Goal: Check status: Verify the current state of an ongoing process or item

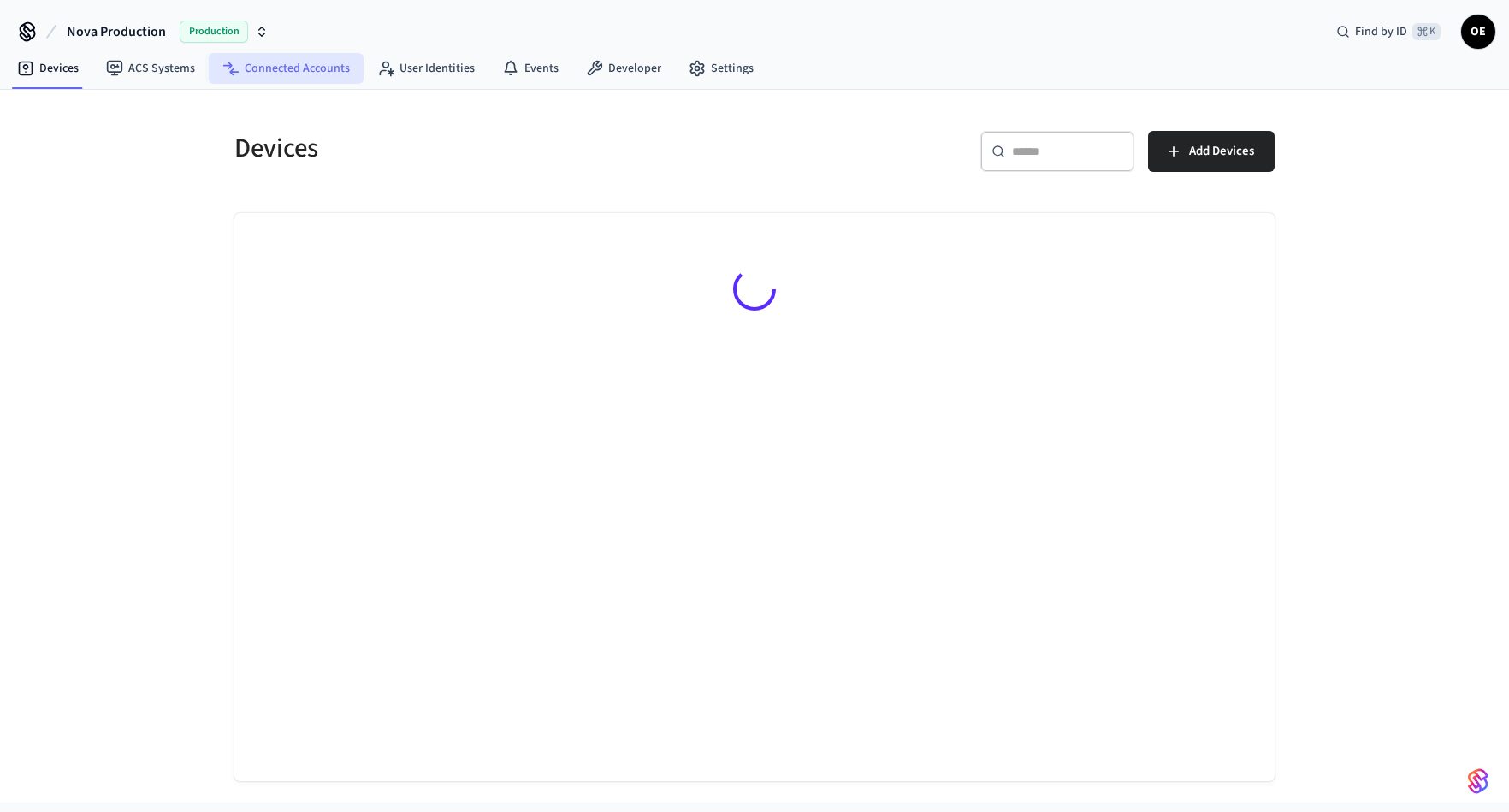
click at [284, 80] on link "Connected Accounts" at bounding box center [286, 68] width 155 height 31
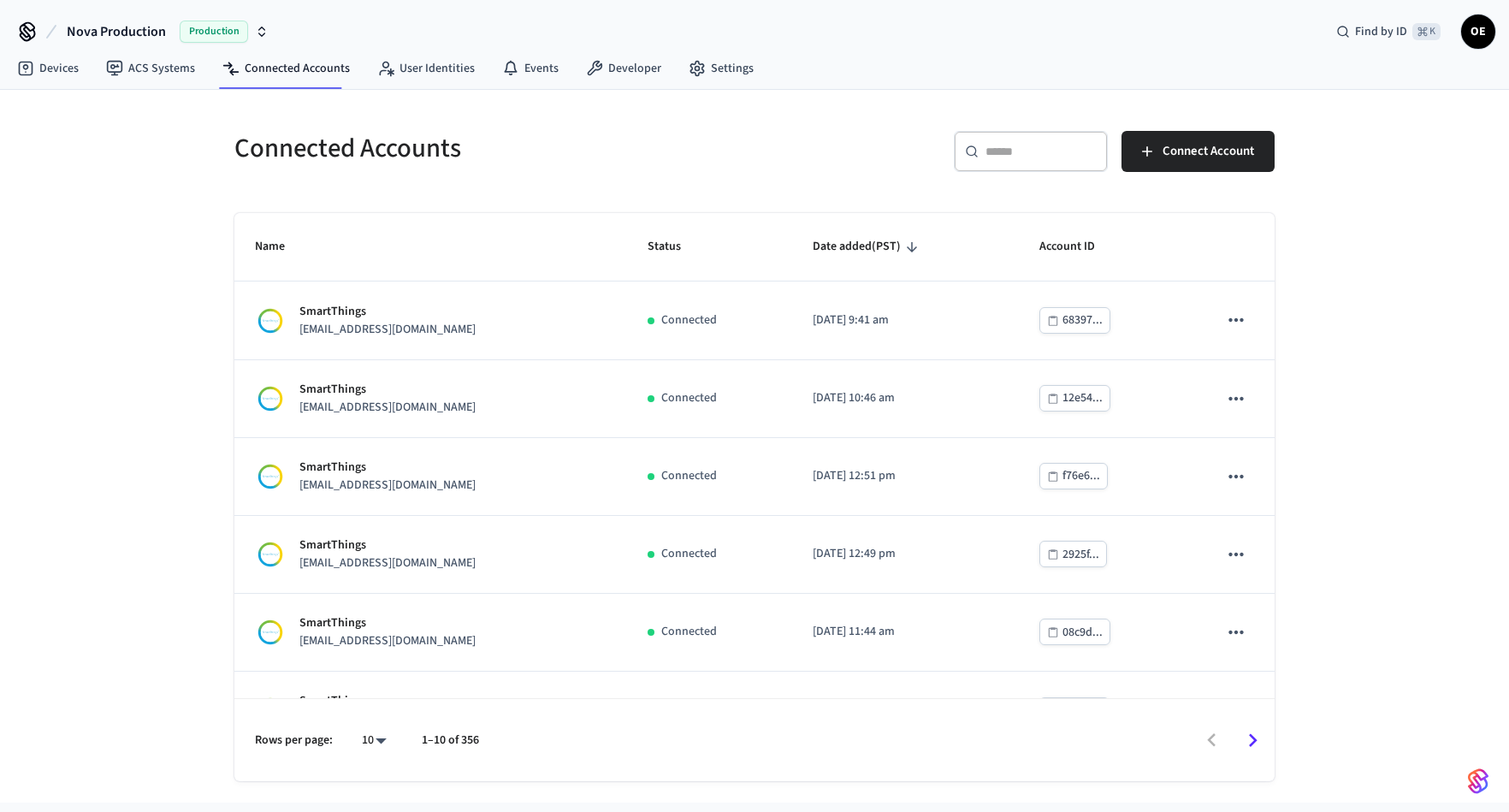
click at [1015, 138] on div "​ ​" at bounding box center [1031, 151] width 154 height 42
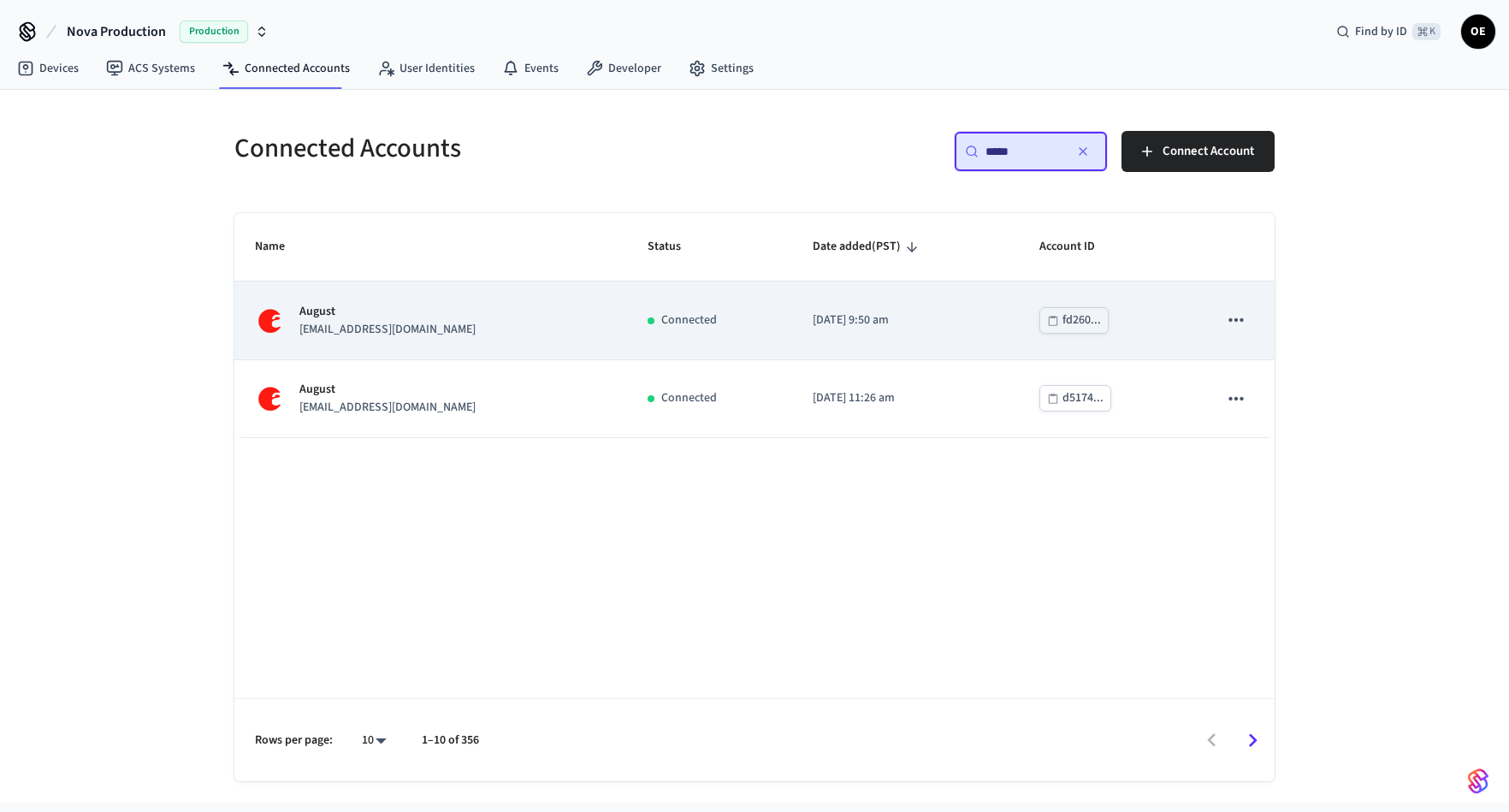
type input "*****"
click at [581, 325] on div "August [EMAIL_ADDRESS][DOMAIN_NAME]" at bounding box center [430, 320] width 351 height 36
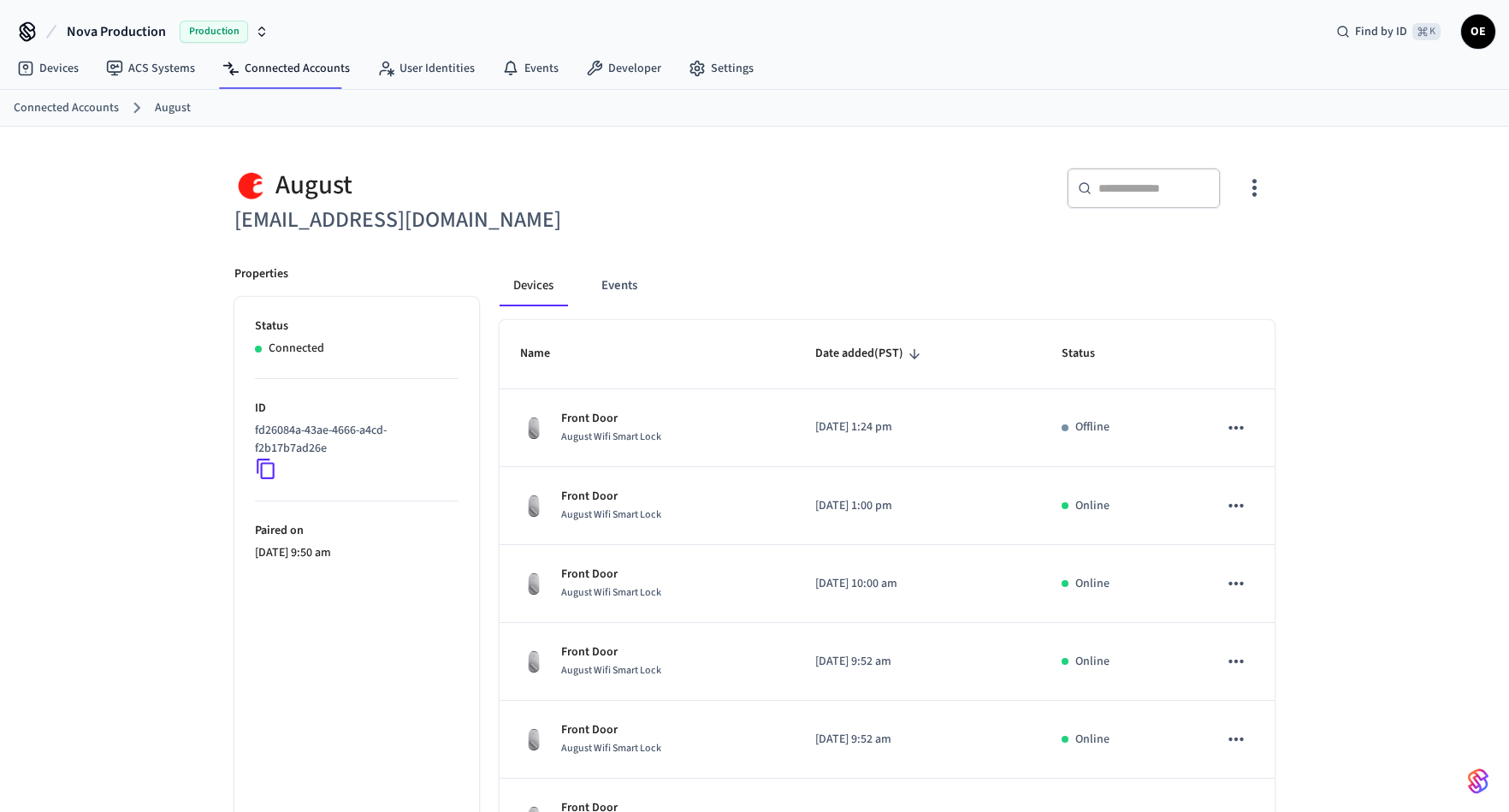
click at [1251, 187] on icon "button" at bounding box center [1255, 187] width 27 height 27
click at [1213, 247] on li "Sync Account" at bounding box center [1199, 258] width 130 height 45
click at [616, 288] on div at bounding box center [754, 406] width 1509 height 812
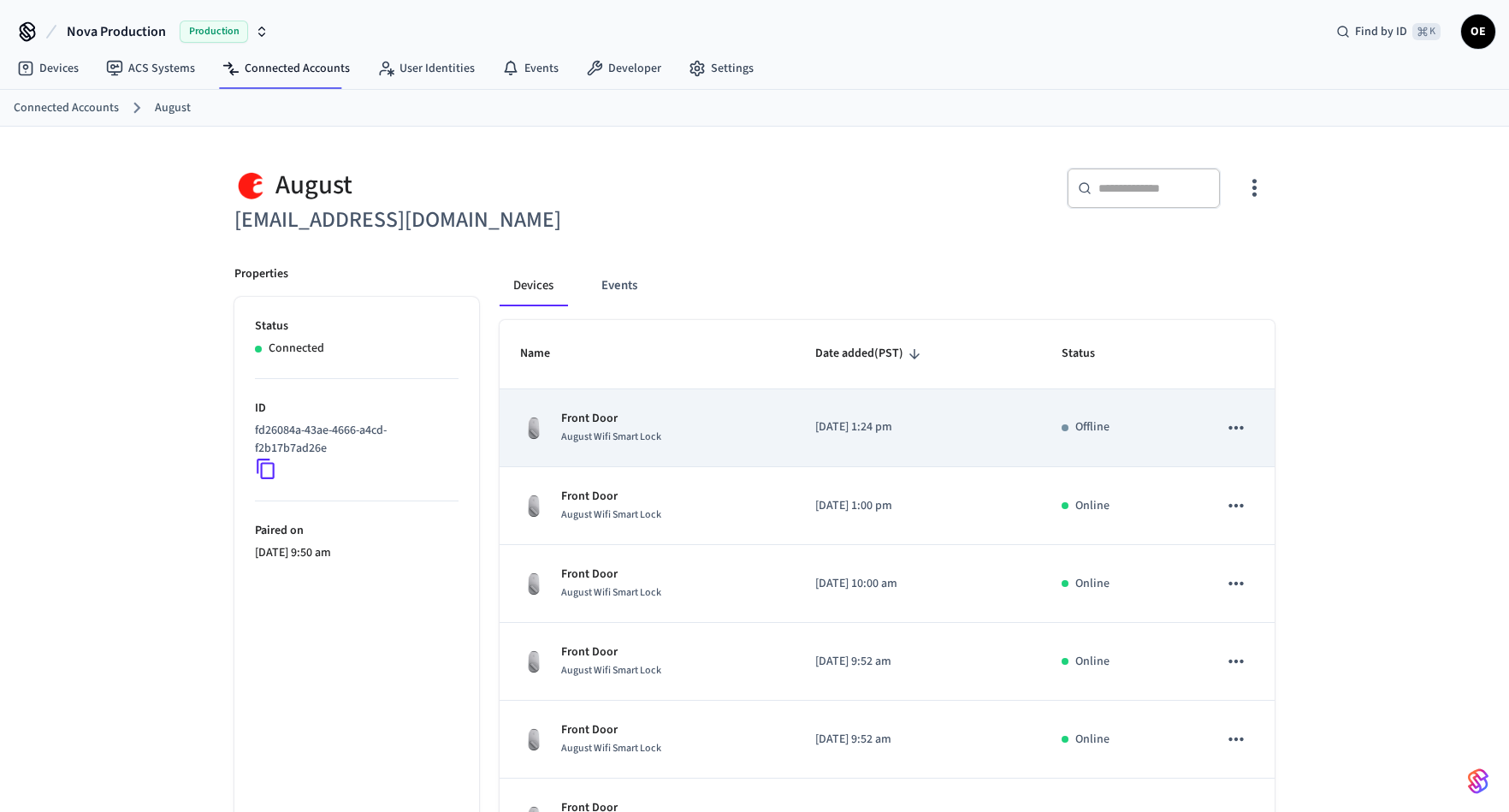
click at [598, 429] on span "August Wifi Smart Lock" at bounding box center [611, 436] width 100 height 15
